Goal: Task Accomplishment & Management: Manage account settings

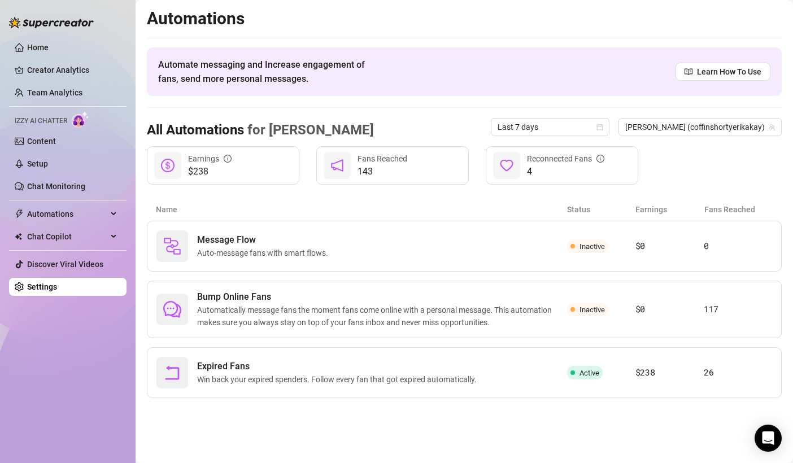
click at [56, 145] on link "Content" at bounding box center [41, 141] width 29 height 9
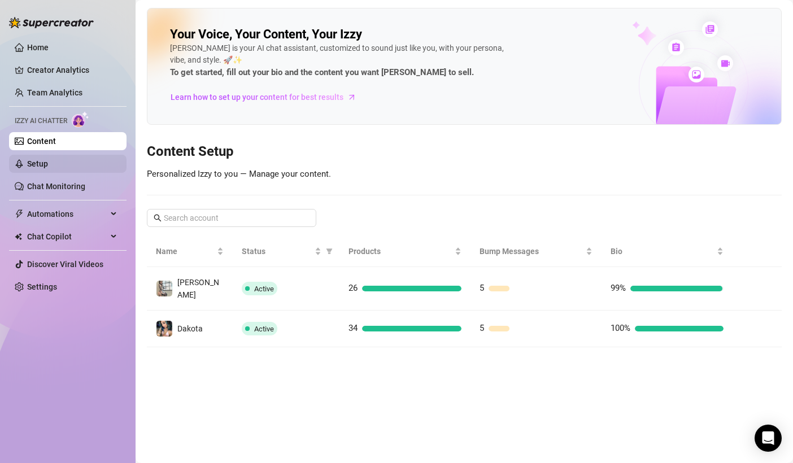
click at [48, 160] on link "Setup" at bounding box center [37, 163] width 21 height 9
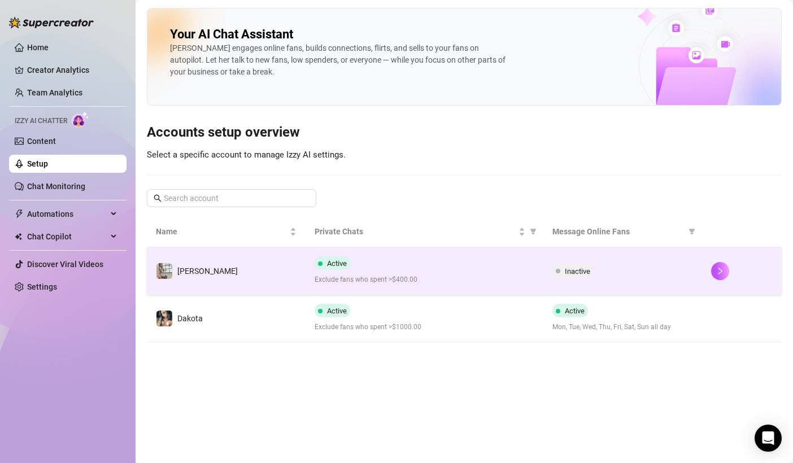
click at [288, 270] on td "[PERSON_NAME]" at bounding box center [226, 270] width 159 height 47
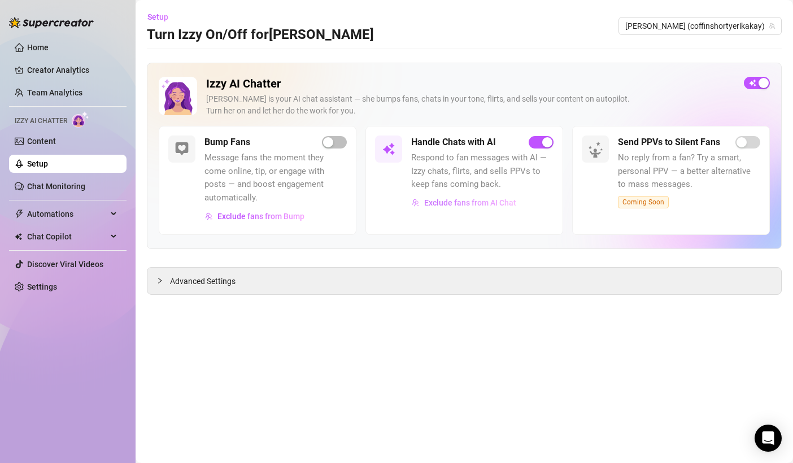
click at [453, 204] on span "Exclude fans from AI Chat" at bounding box center [470, 202] width 92 height 9
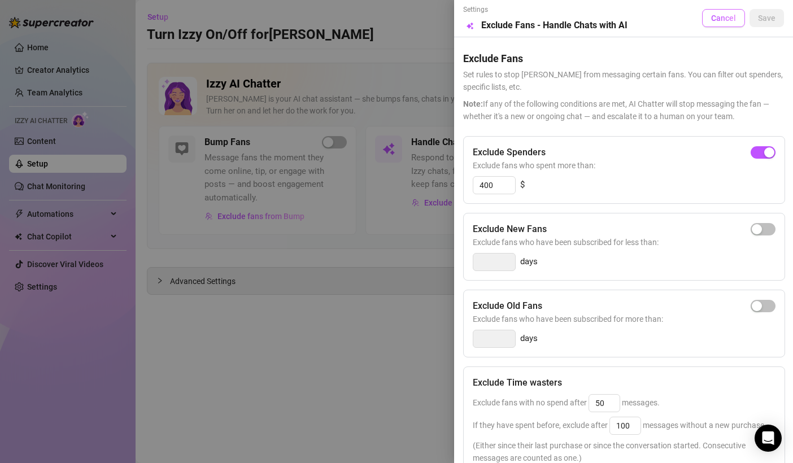
click at [716, 19] on span "Cancel" at bounding box center [723, 18] width 25 height 9
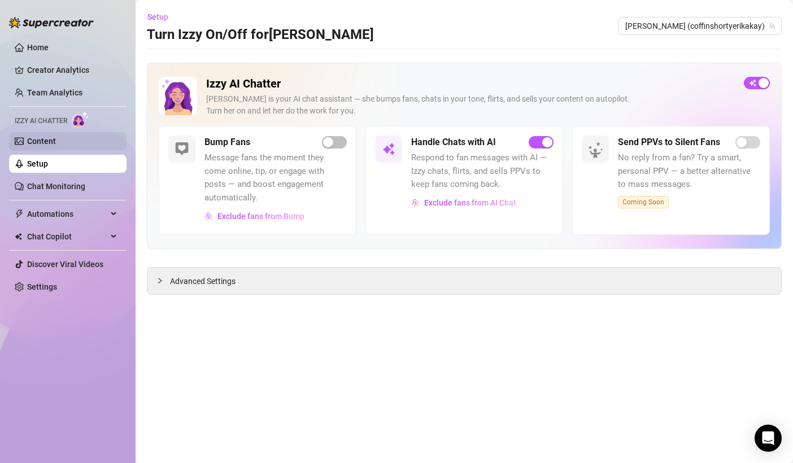
click at [53, 146] on link "Content" at bounding box center [41, 141] width 29 height 9
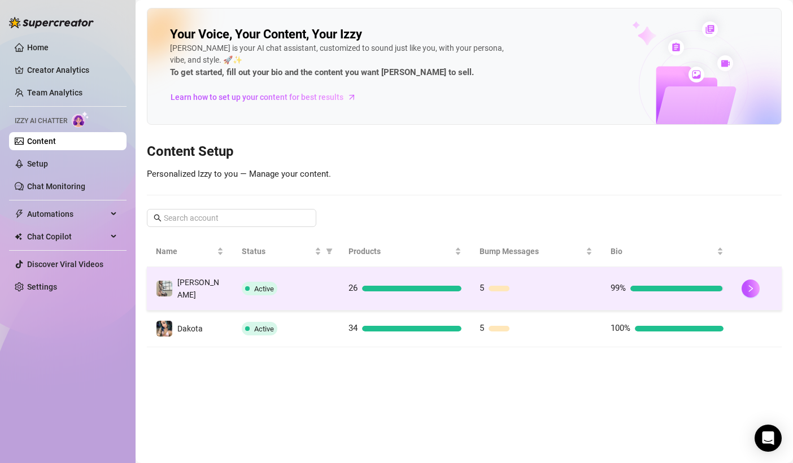
click at [220, 284] on td "[PERSON_NAME]" at bounding box center [190, 288] width 86 height 43
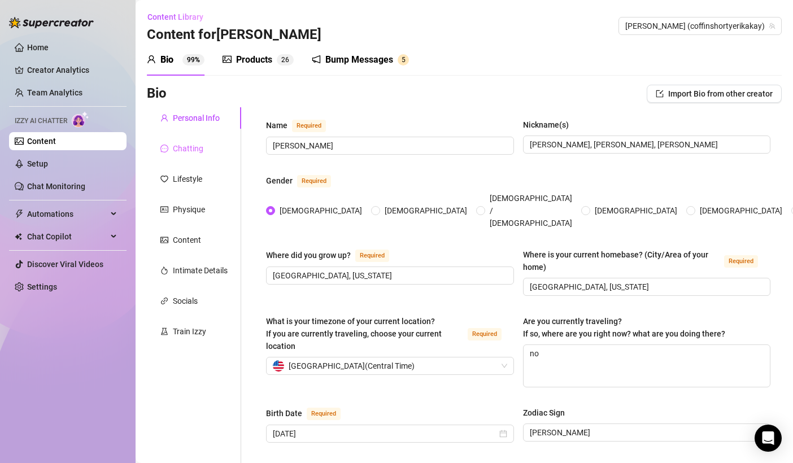
click at [194, 156] on div "Chatting" at bounding box center [194, 148] width 94 height 21
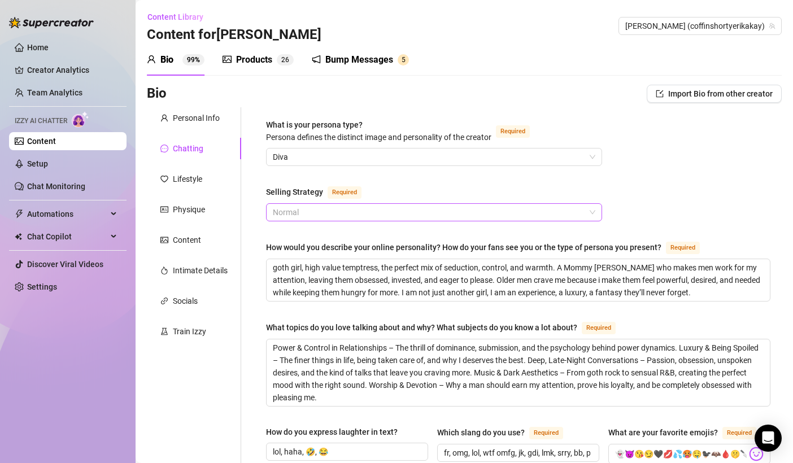
click at [306, 215] on span "Normal" at bounding box center [434, 212] width 322 height 17
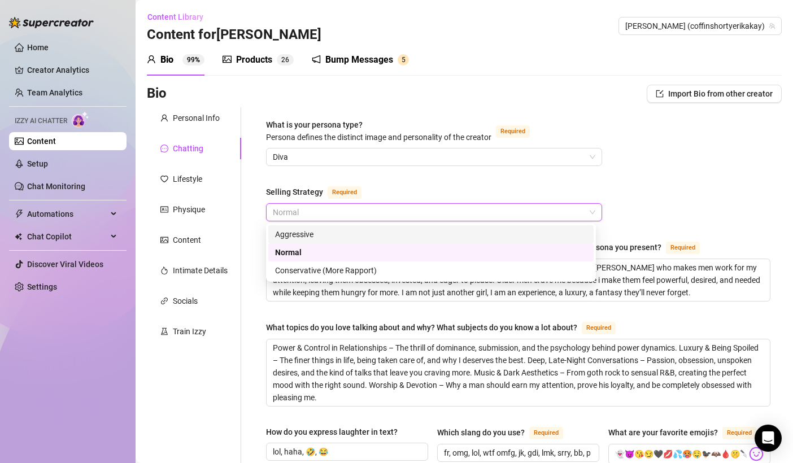
click at [313, 235] on div "Aggressive" at bounding box center [431, 234] width 312 height 12
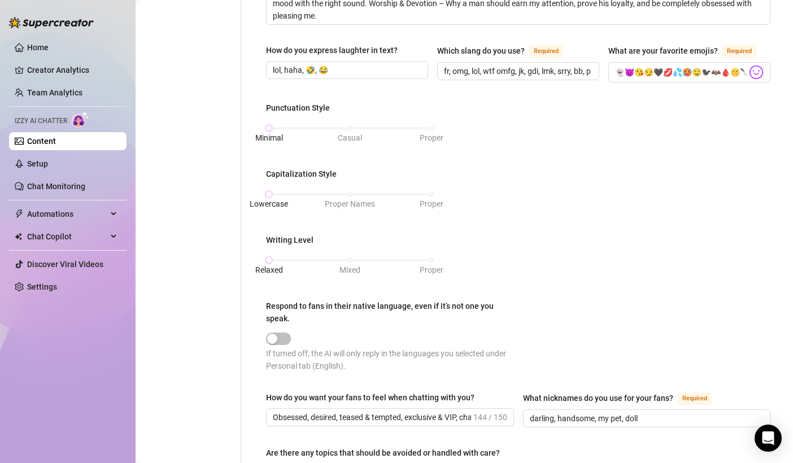
scroll to position [606, 0]
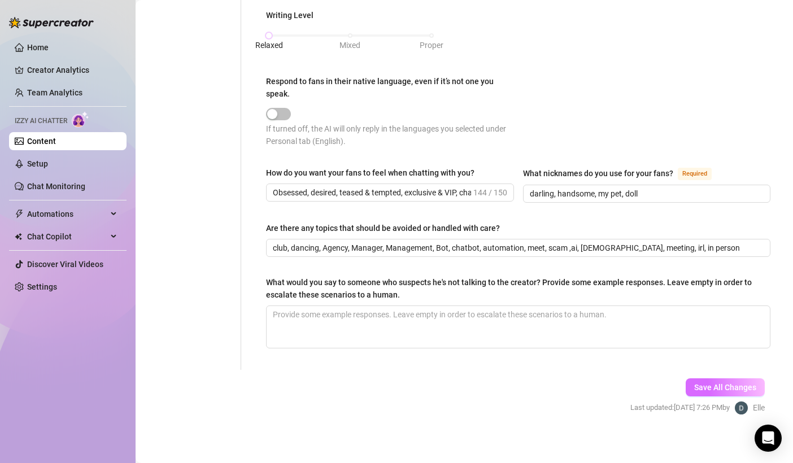
click at [690, 378] on button "Save All Changes" at bounding box center [725, 387] width 79 height 18
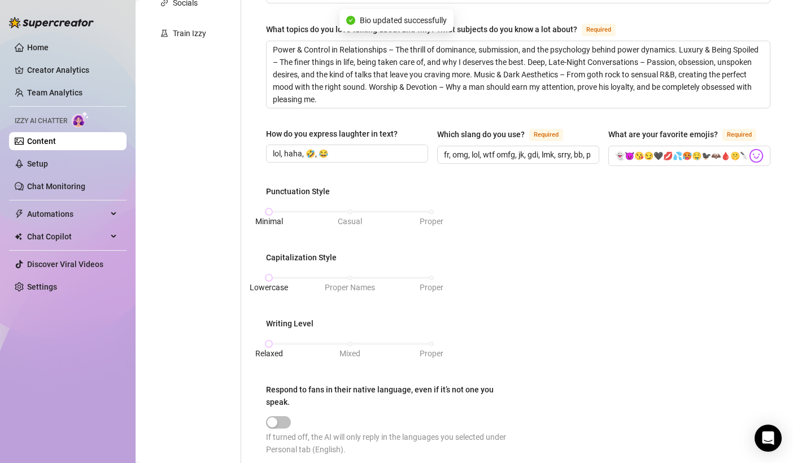
scroll to position [0, 0]
